Goal: Transaction & Acquisition: Purchase product/service

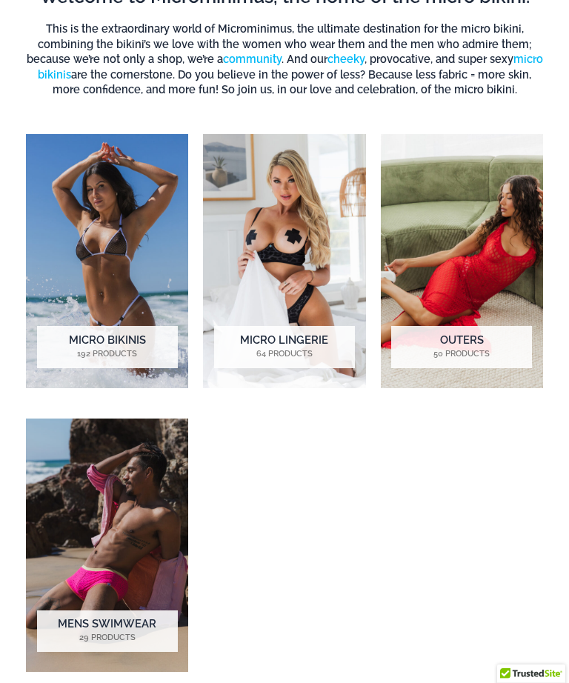
scroll to position [670, 0]
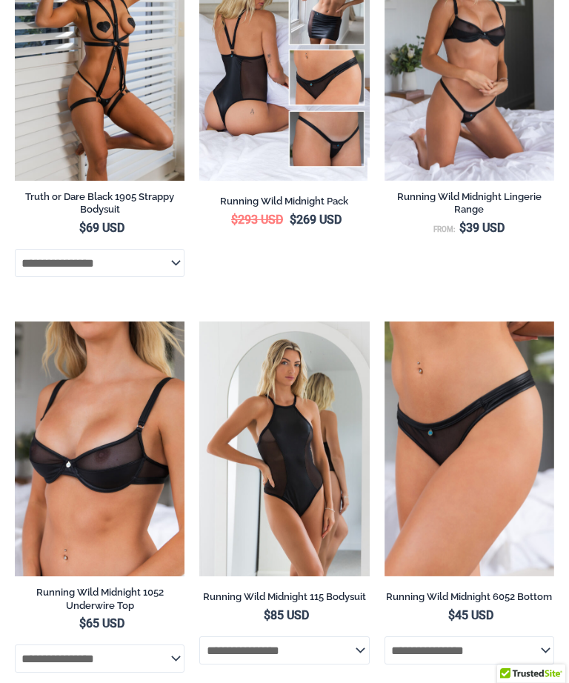
scroll to position [1525, 0]
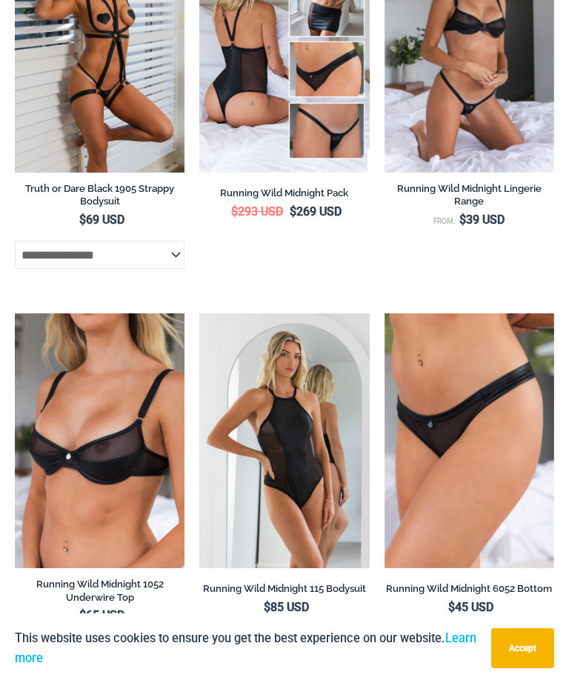
click at [15, 313] on img at bounding box center [15, 313] width 0 height 0
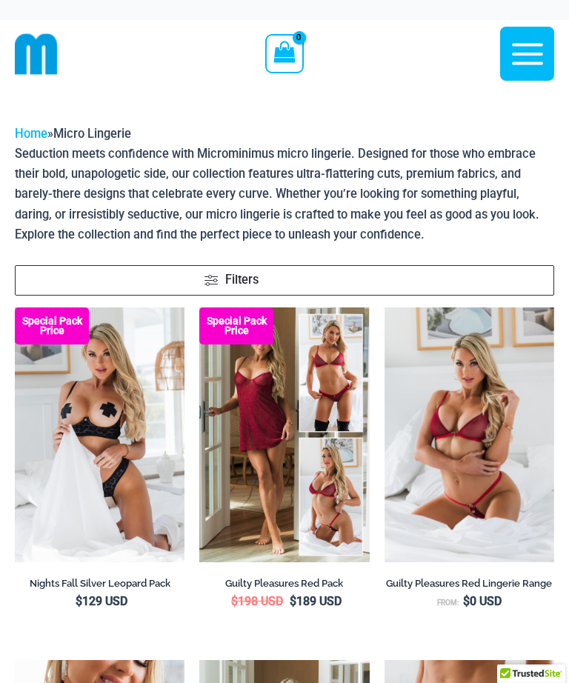
click at [15, 307] on img at bounding box center [15, 307] width 0 height 0
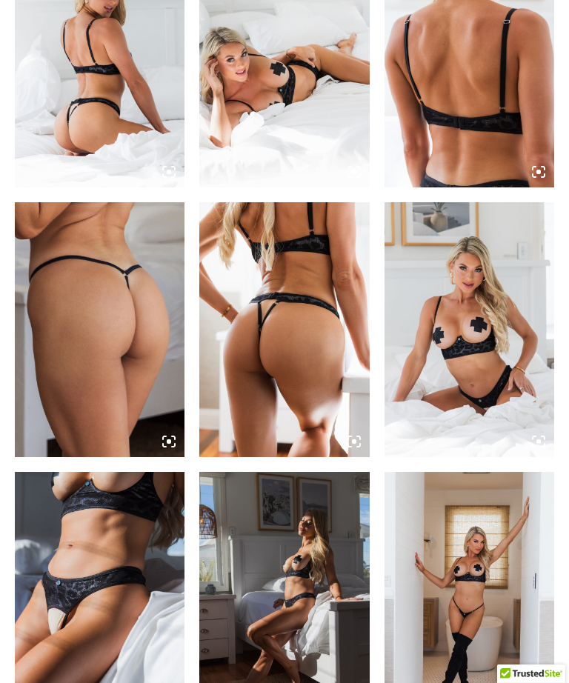
scroll to position [1001, 0]
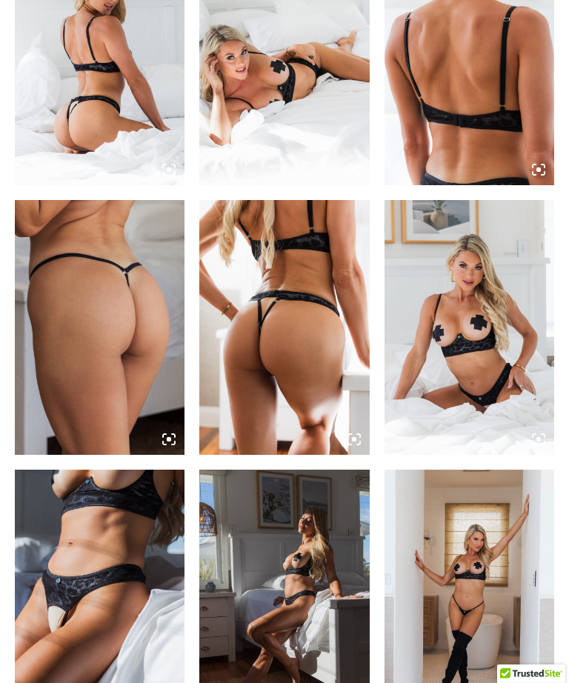
click at [92, 538] on img at bounding box center [100, 597] width 170 height 255
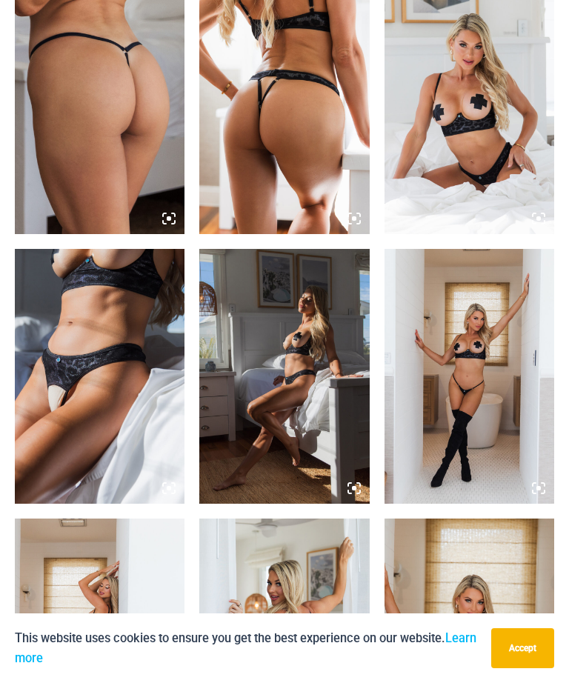
scroll to position [1219, 0]
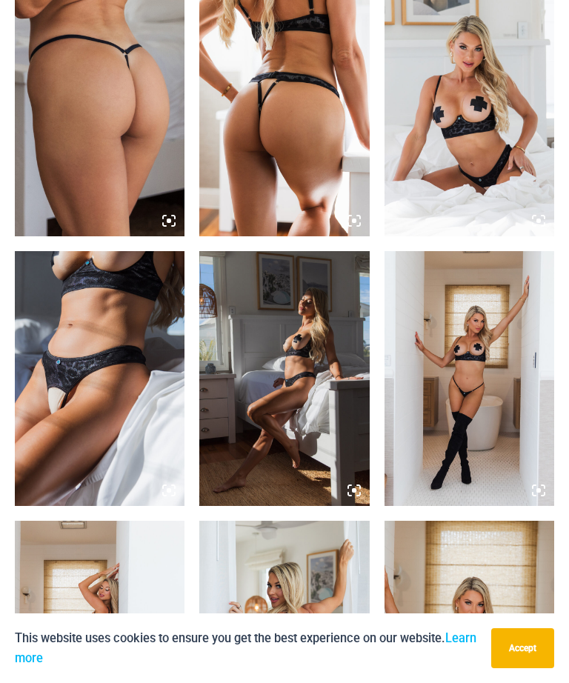
click at [68, 344] on img at bounding box center [100, 378] width 170 height 255
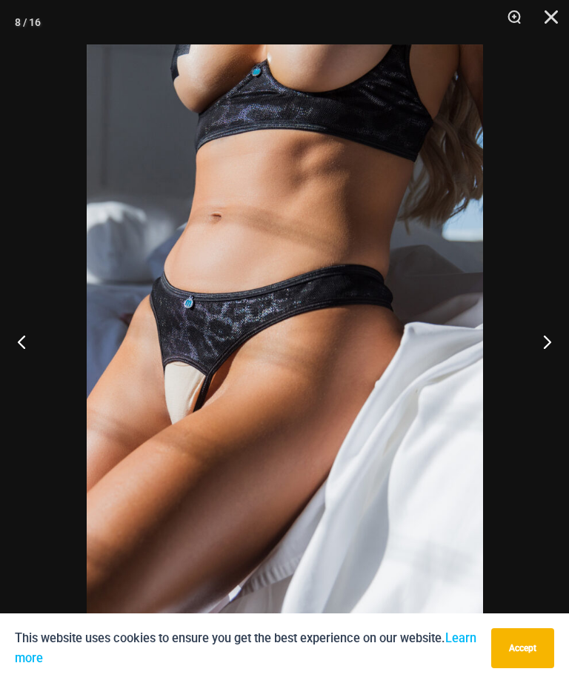
click at [555, 346] on button "Next" at bounding box center [541, 341] width 56 height 74
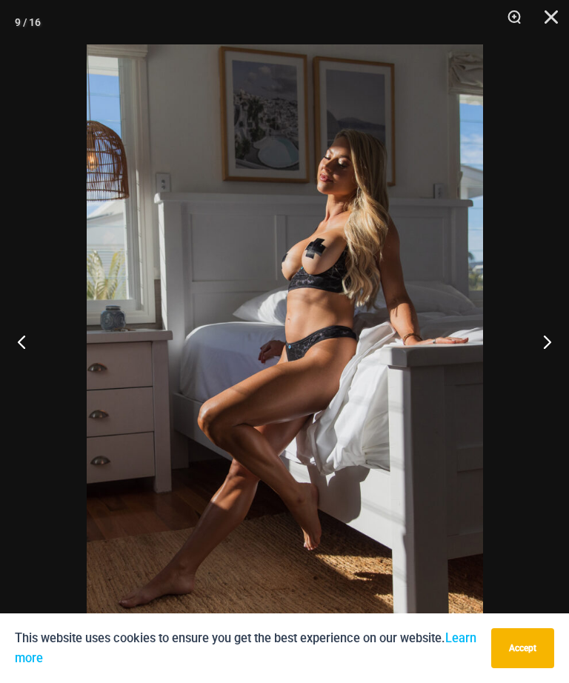
click at [546, 344] on button "Next" at bounding box center [541, 341] width 56 height 74
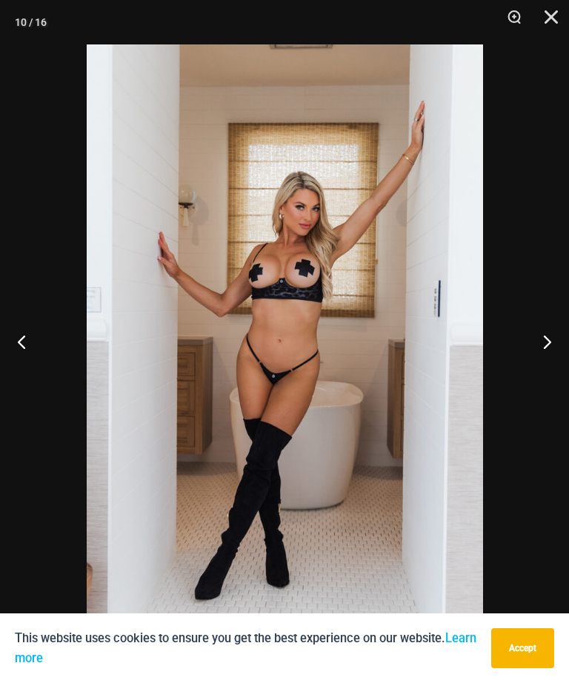
click at [557, 344] on button "Next" at bounding box center [541, 341] width 56 height 74
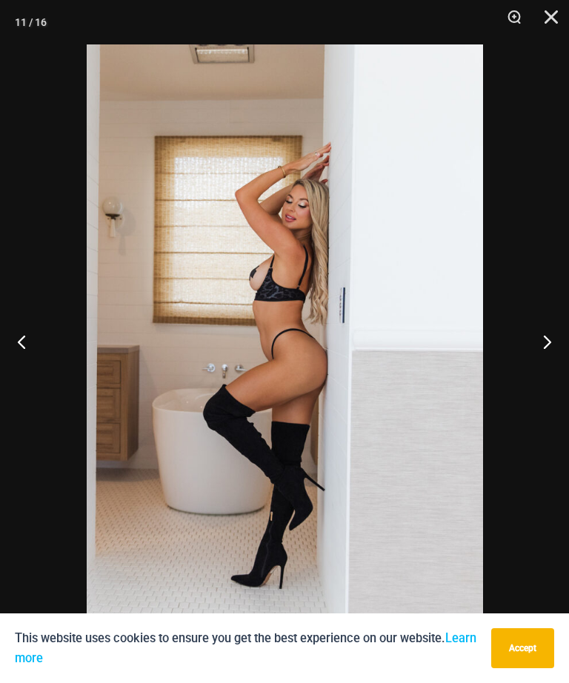
click at [553, 351] on button "Next" at bounding box center [541, 341] width 56 height 74
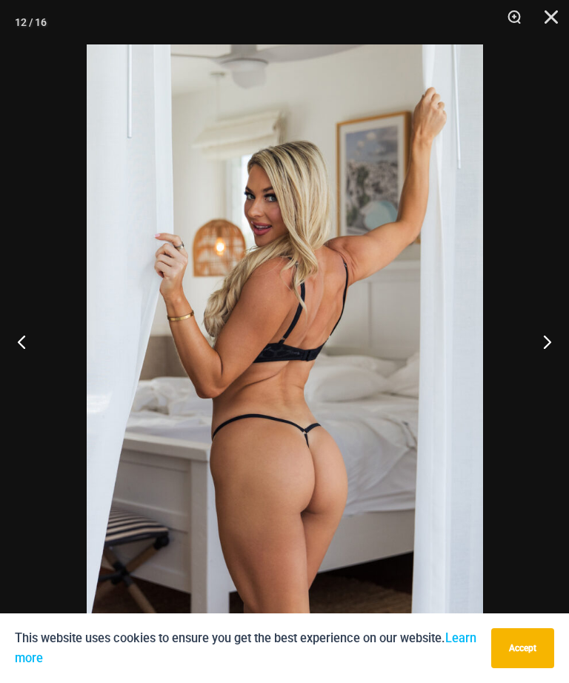
click at [554, 348] on button "Next" at bounding box center [541, 341] width 56 height 74
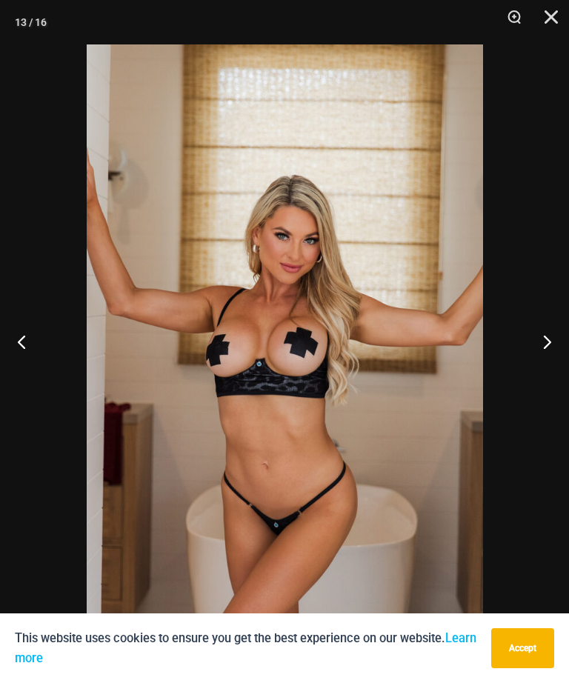
click at [556, 344] on button "Next" at bounding box center [541, 341] width 56 height 74
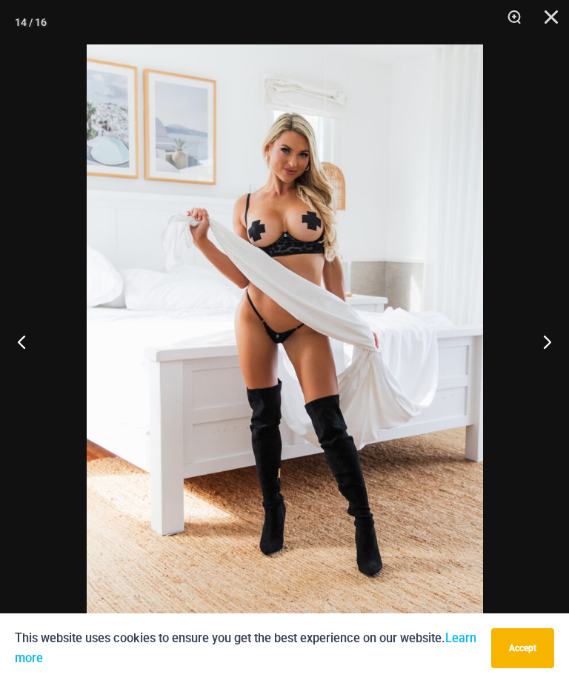
click at [563, 344] on button "Next" at bounding box center [541, 341] width 56 height 74
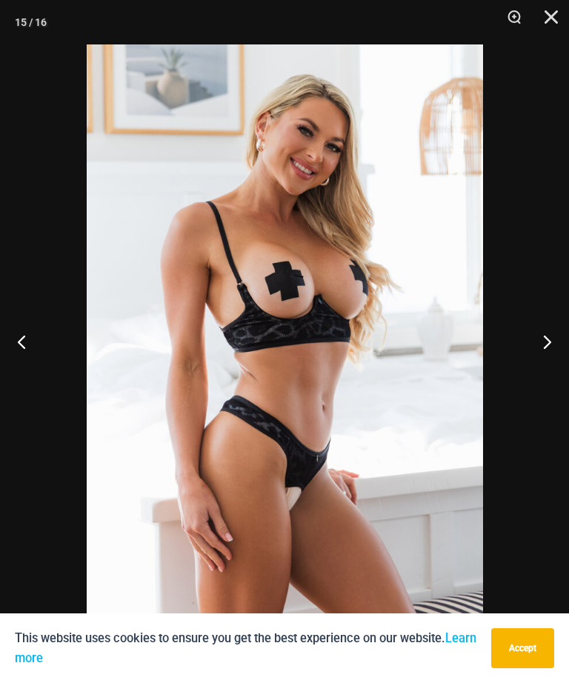
click at [560, 344] on button "Next" at bounding box center [541, 341] width 56 height 74
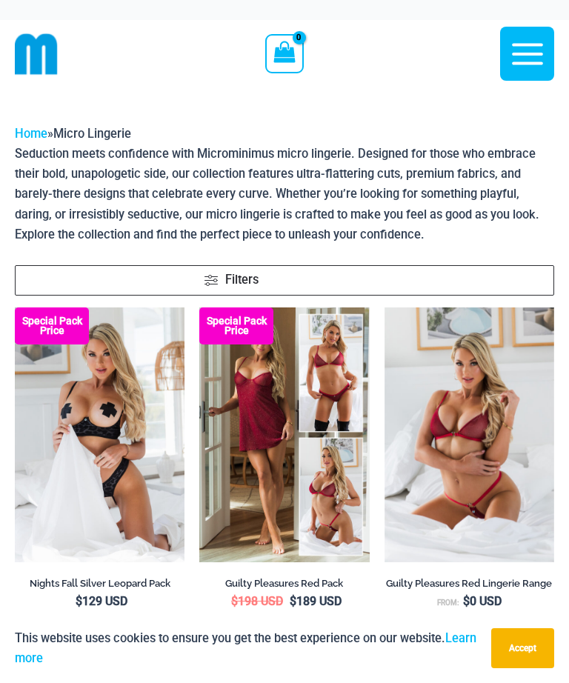
scroll to position [285, 0]
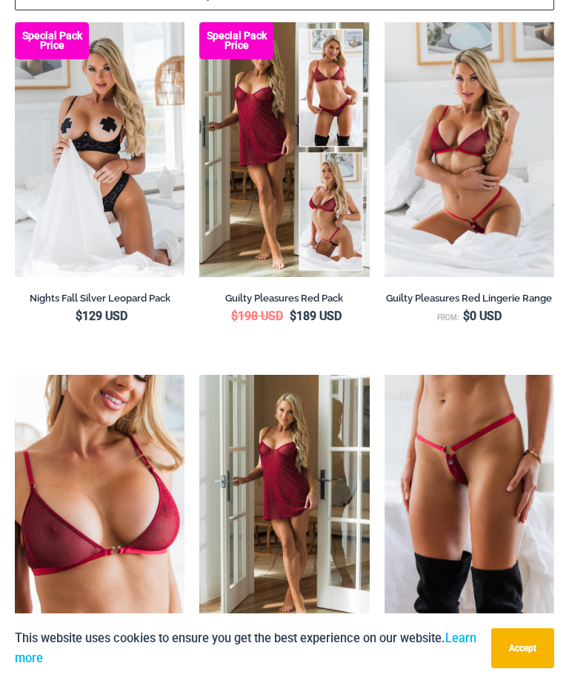
click at [384, 375] on img at bounding box center [384, 375] width 0 height 0
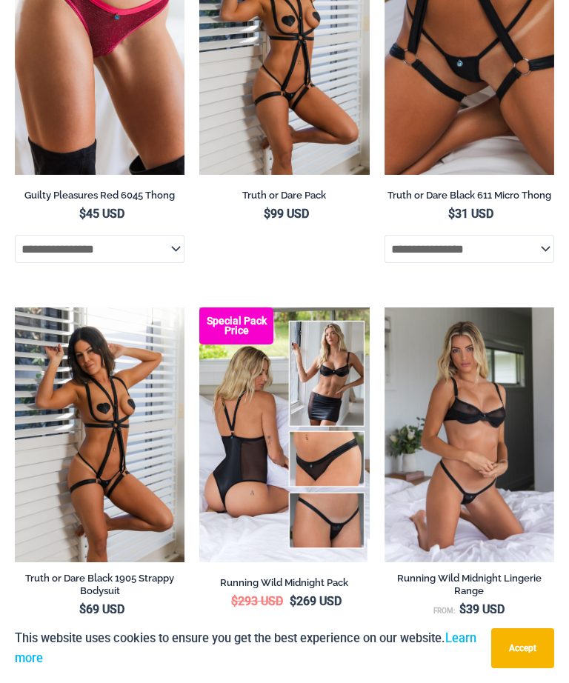
scroll to position [1137, 0]
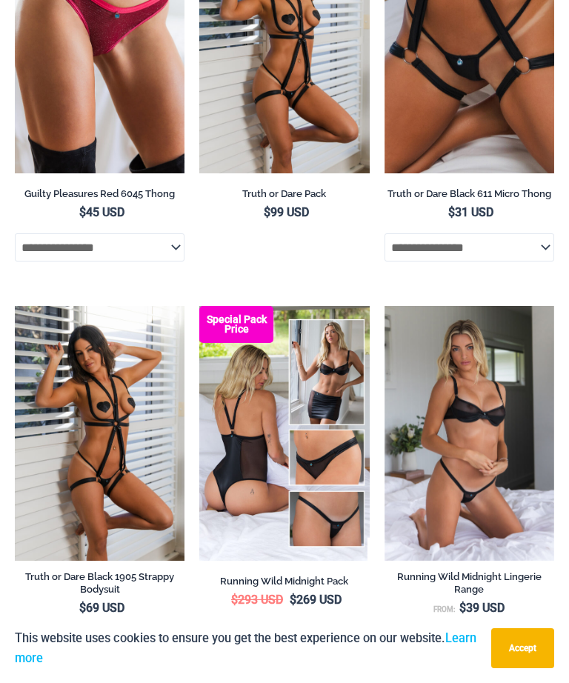
click at [384, 306] on img at bounding box center [384, 306] width 0 height 0
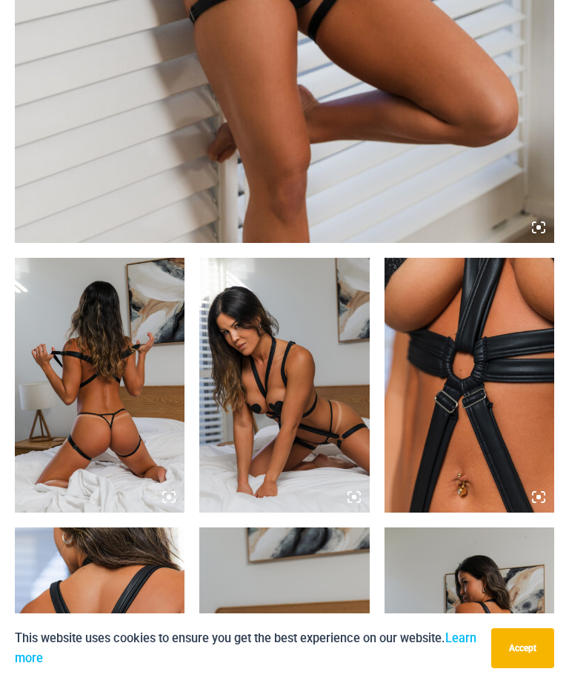
scroll to position [675, 0]
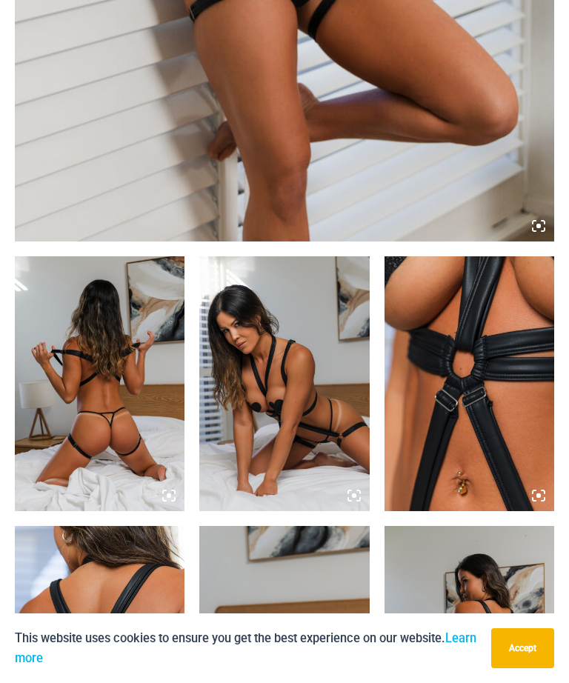
click at [478, 408] on img at bounding box center [469, 383] width 170 height 255
